Goal: Task Accomplishment & Management: Manage account settings

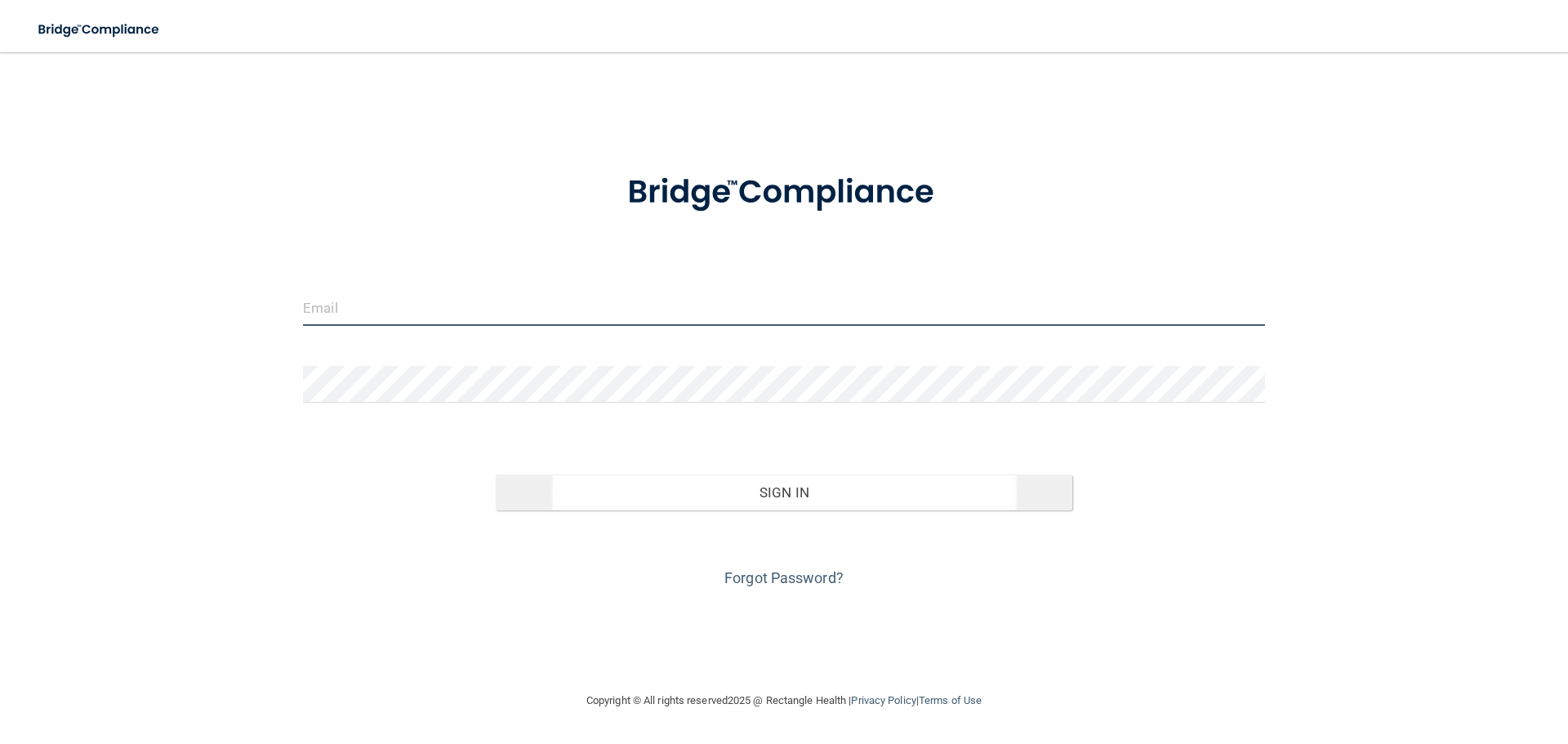
type input "[PERSON_NAME][EMAIL_ADDRESS][DOMAIN_NAME]"
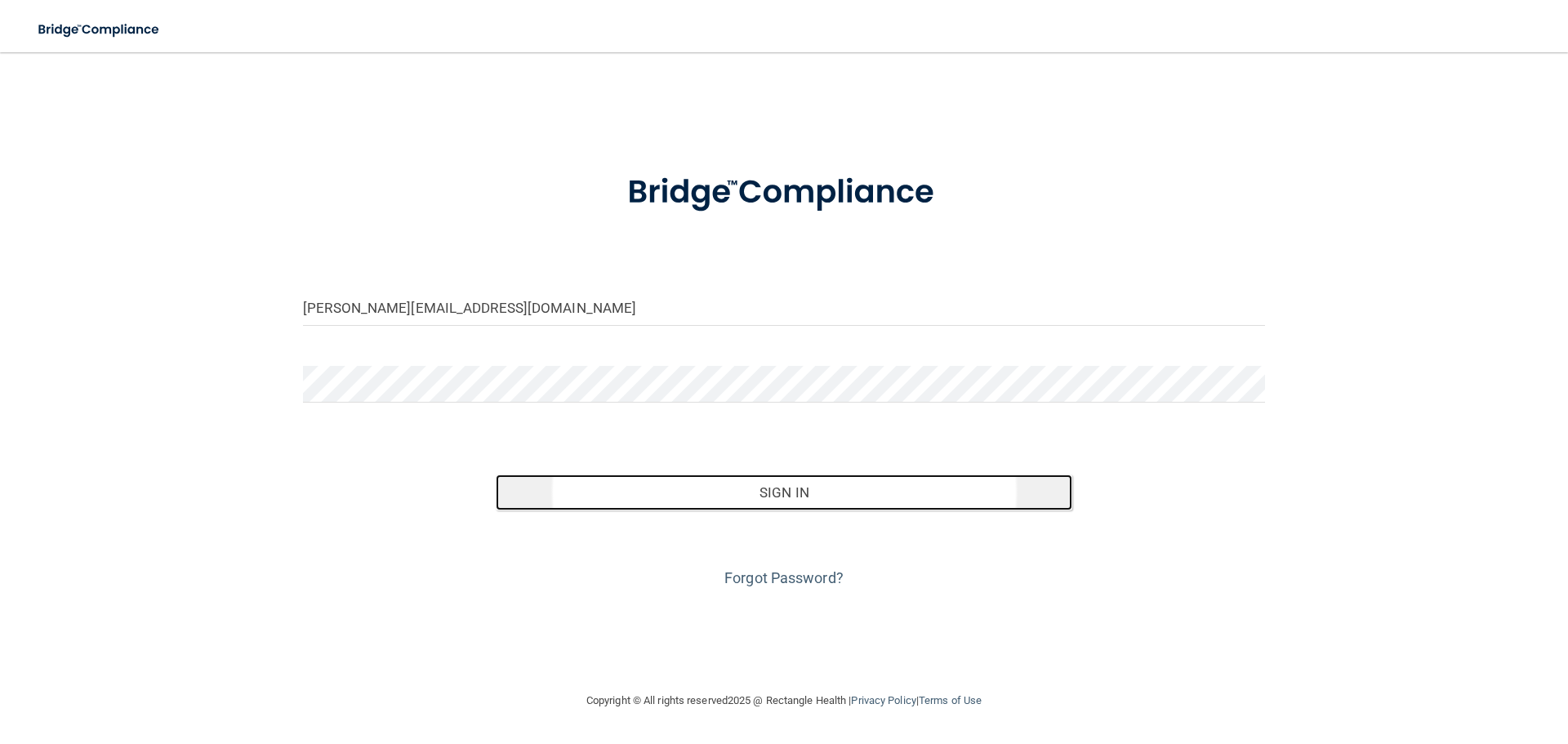
click at [770, 499] on button "Sign In" at bounding box center [784, 493] width 578 height 36
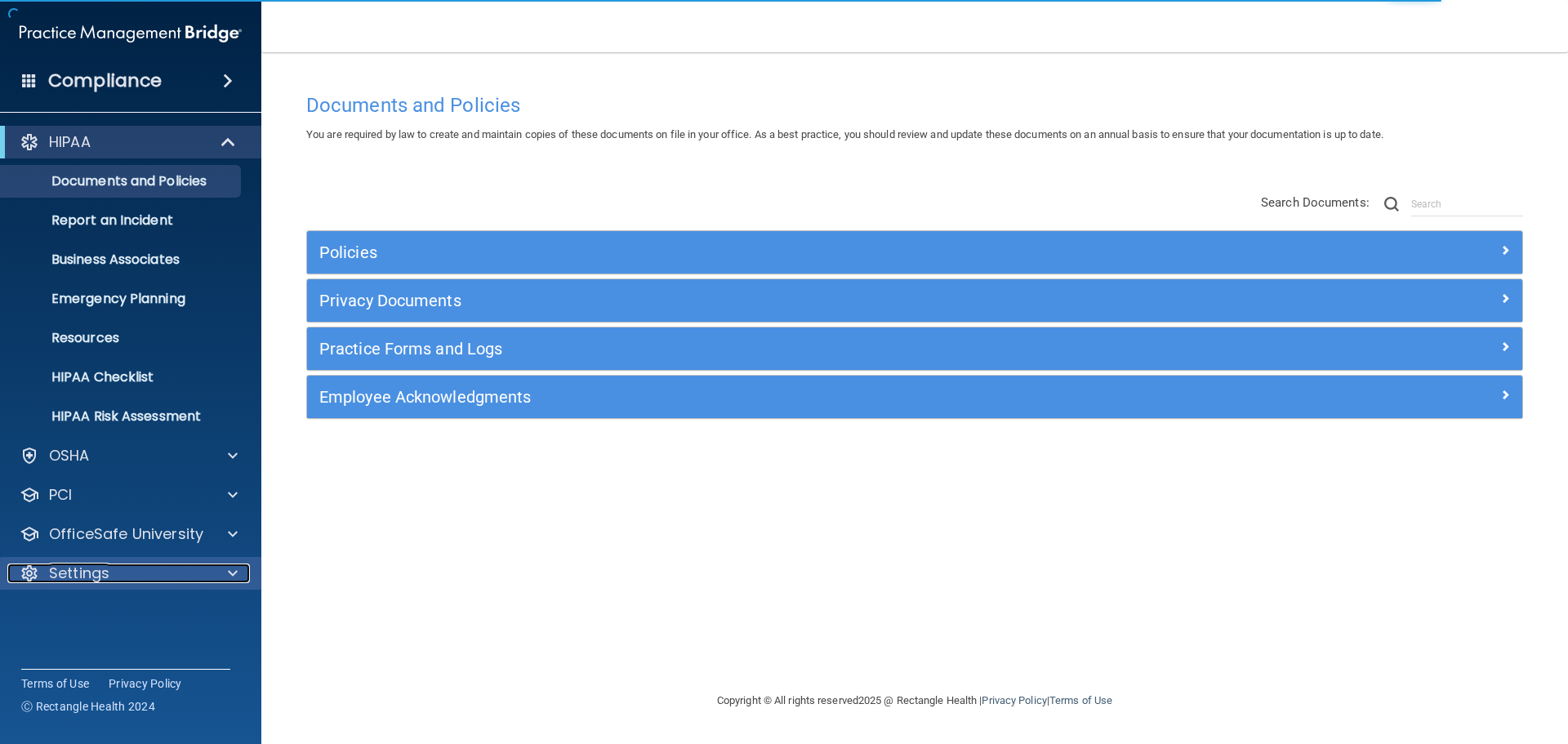
click at [230, 580] on span at bounding box center [232, 572] width 9 height 20
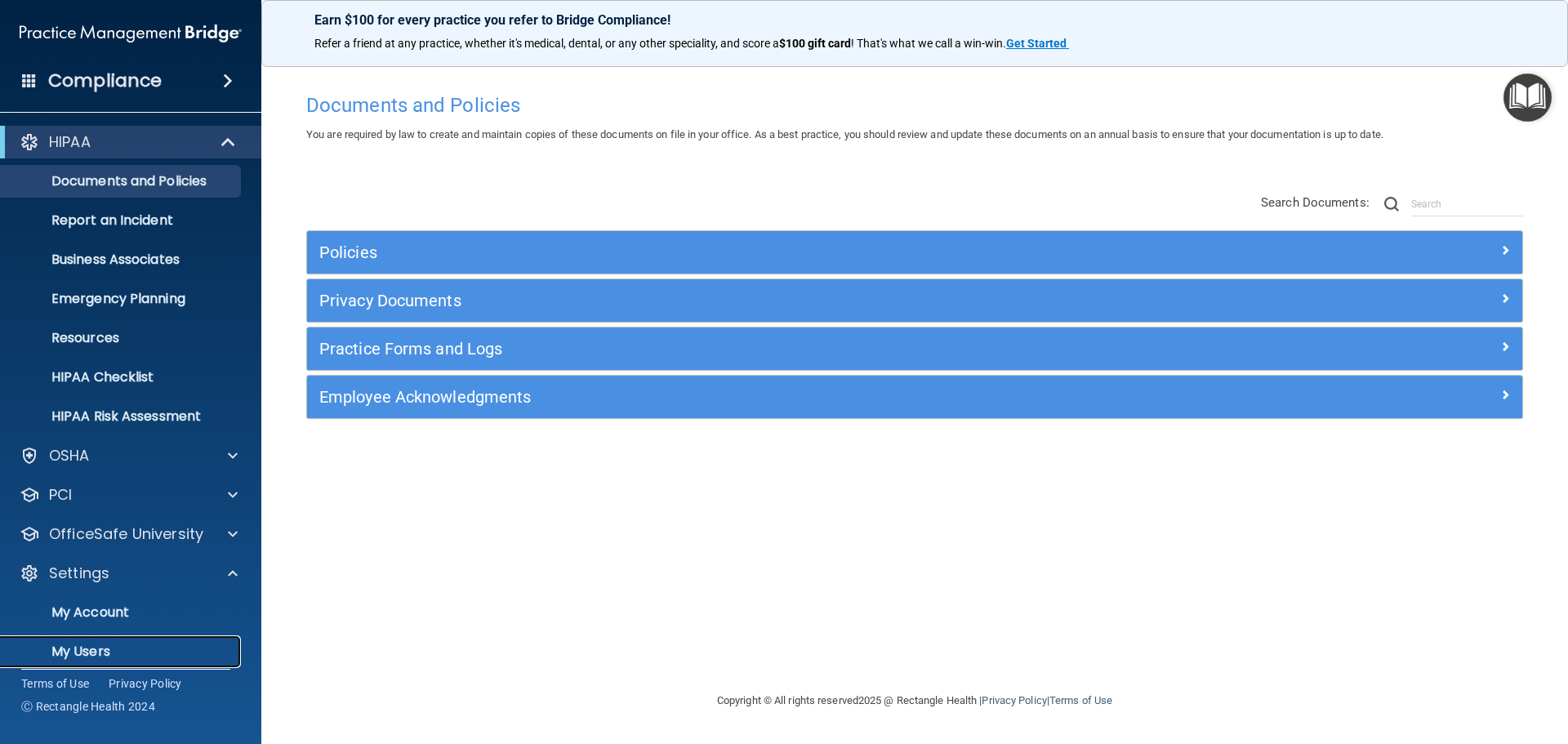
click at [82, 653] on p "My Users" at bounding box center [122, 651] width 223 height 16
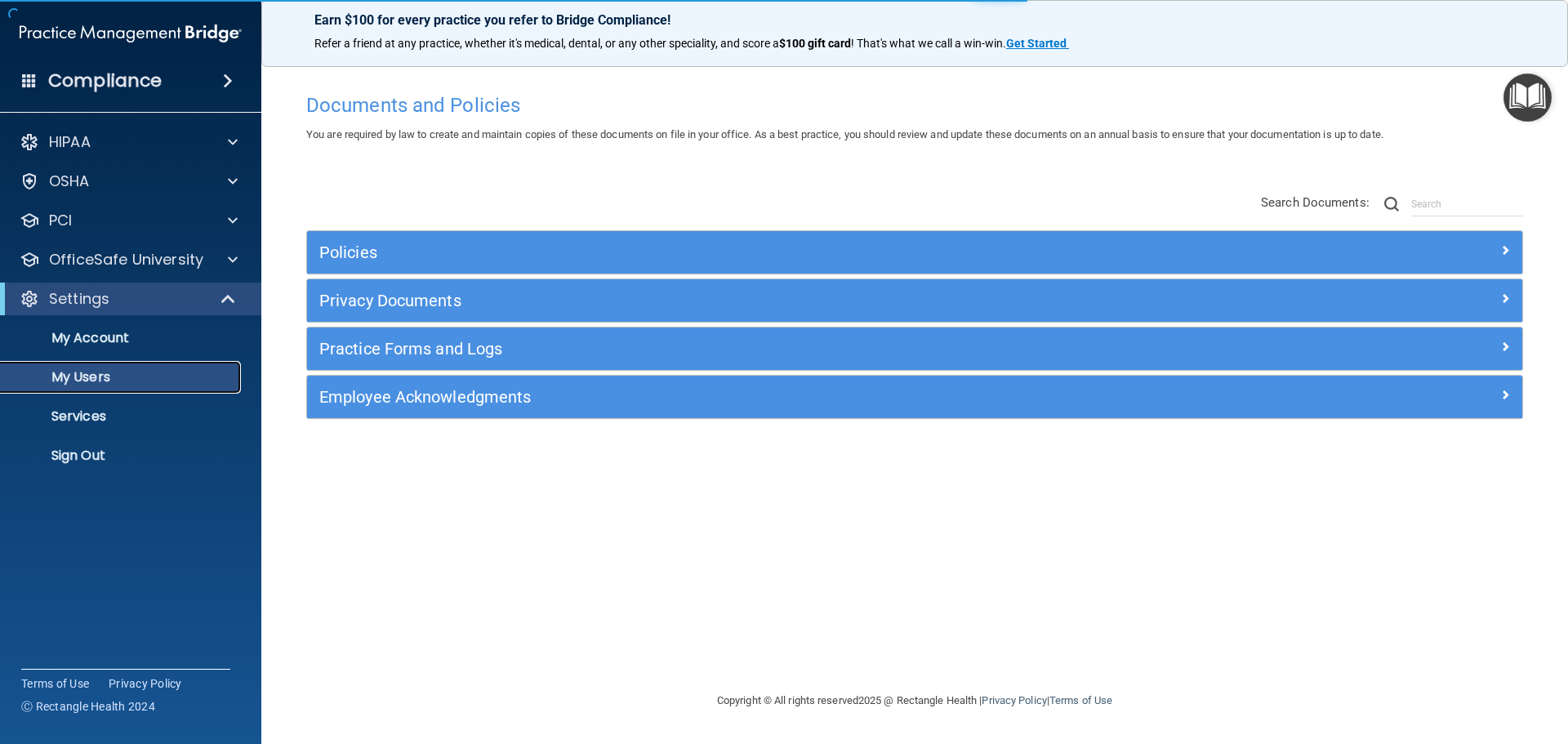
click at [112, 381] on p "My Users" at bounding box center [122, 377] width 223 height 16
select select "20"
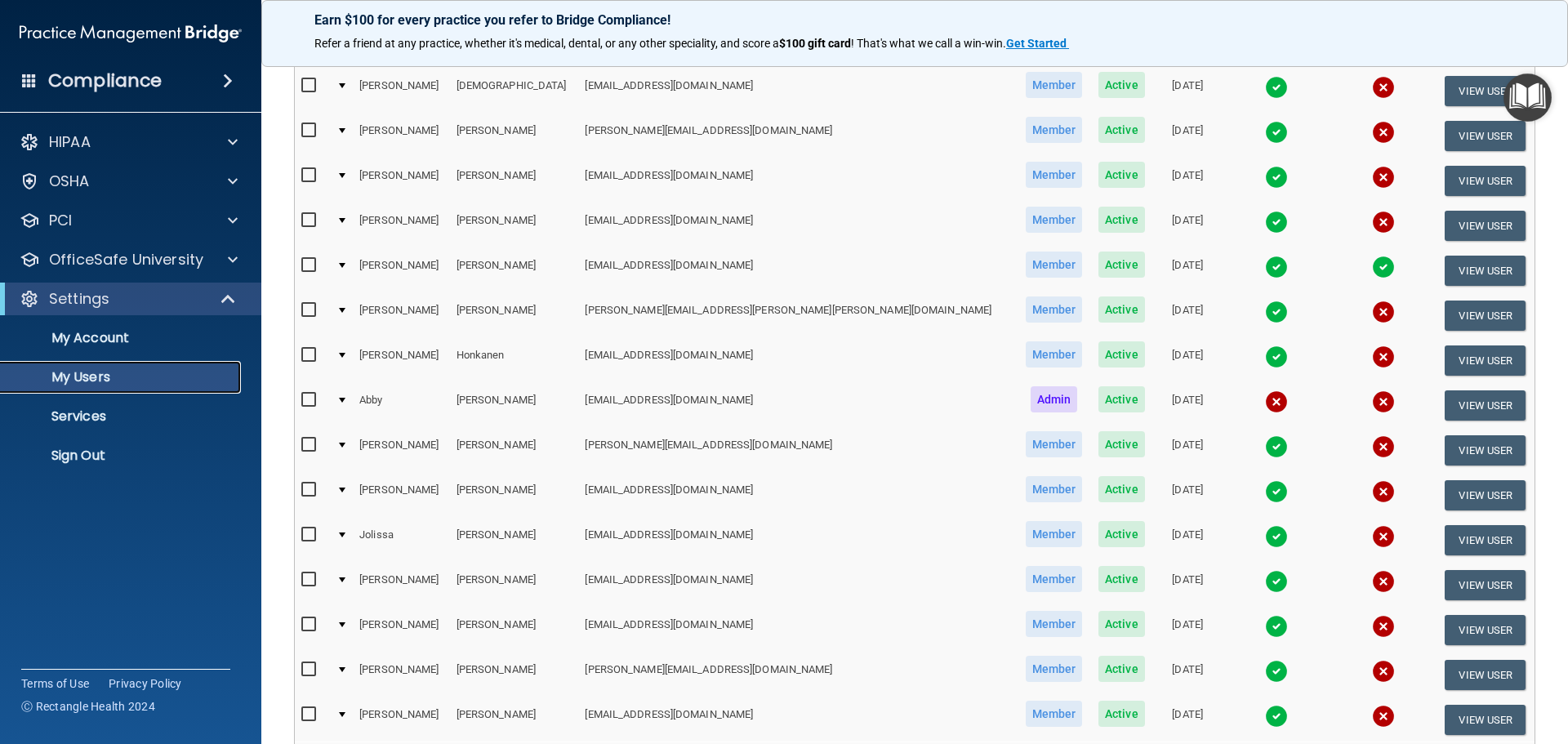
scroll to position [608, 0]
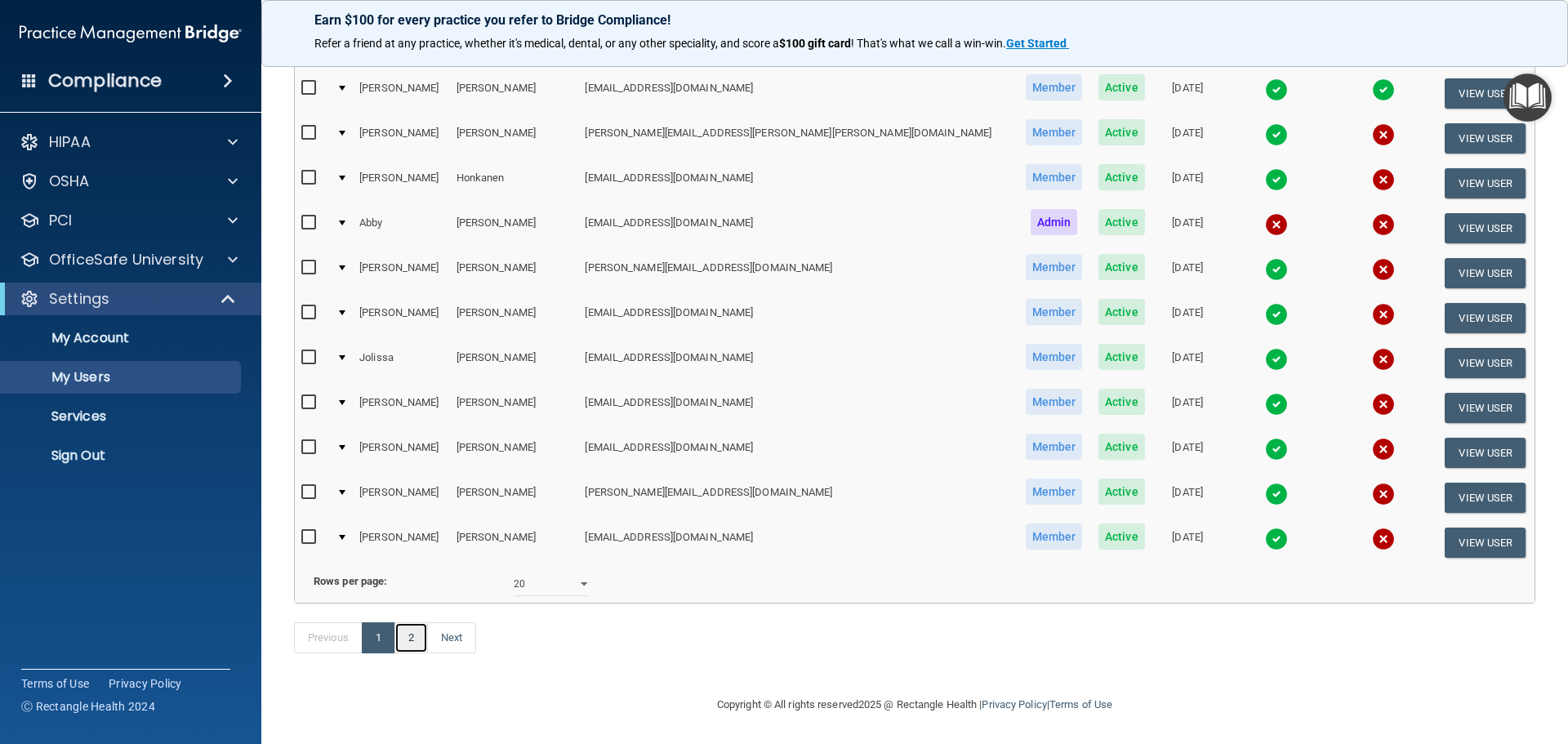
click at [410, 633] on link "2" at bounding box center [411, 638] width 33 height 31
select select "20"
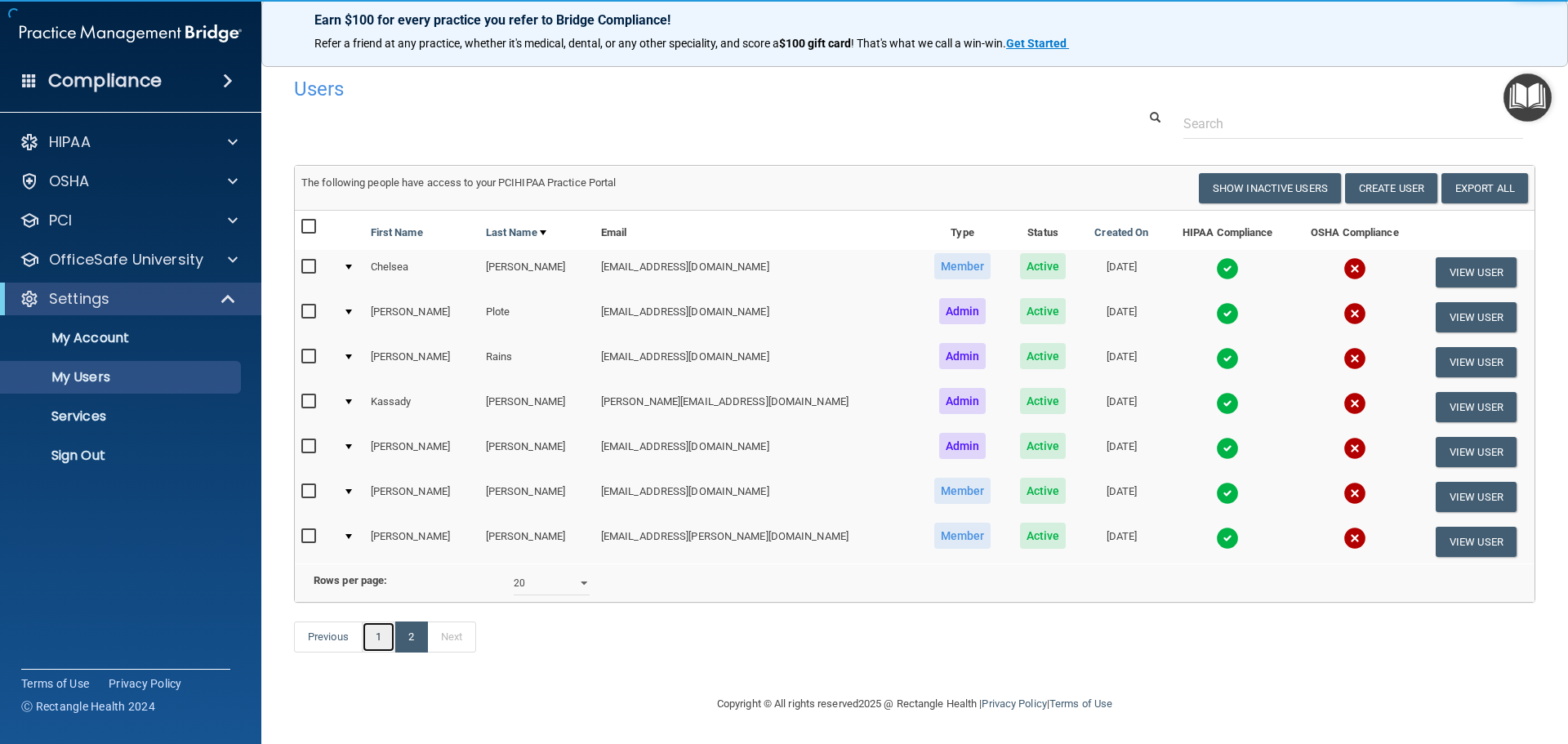
click at [374, 652] on link "1" at bounding box center [378, 637] width 33 height 31
select select "20"
